Goal: Task Accomplishment & Management: Manage account settings

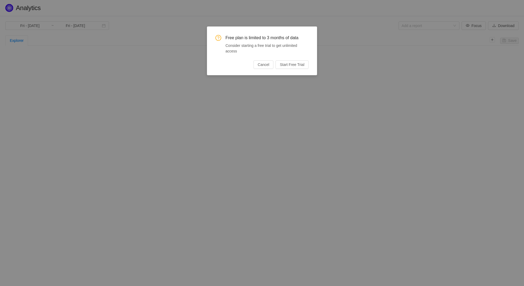
type input "Mon - Jan 01, 2024"
type input "Tue - Dec 31, 2024"
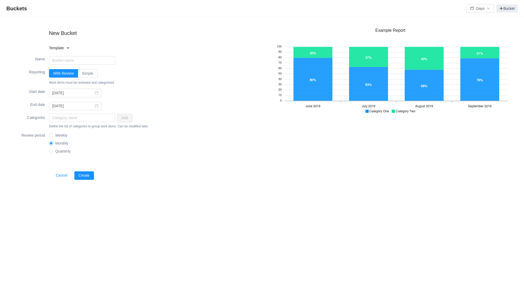
click at [82, 75] on input "Simple" at bounding box center [82, 75] width 0 height 0
